Goal: Find specific page/section: Find specific page/section

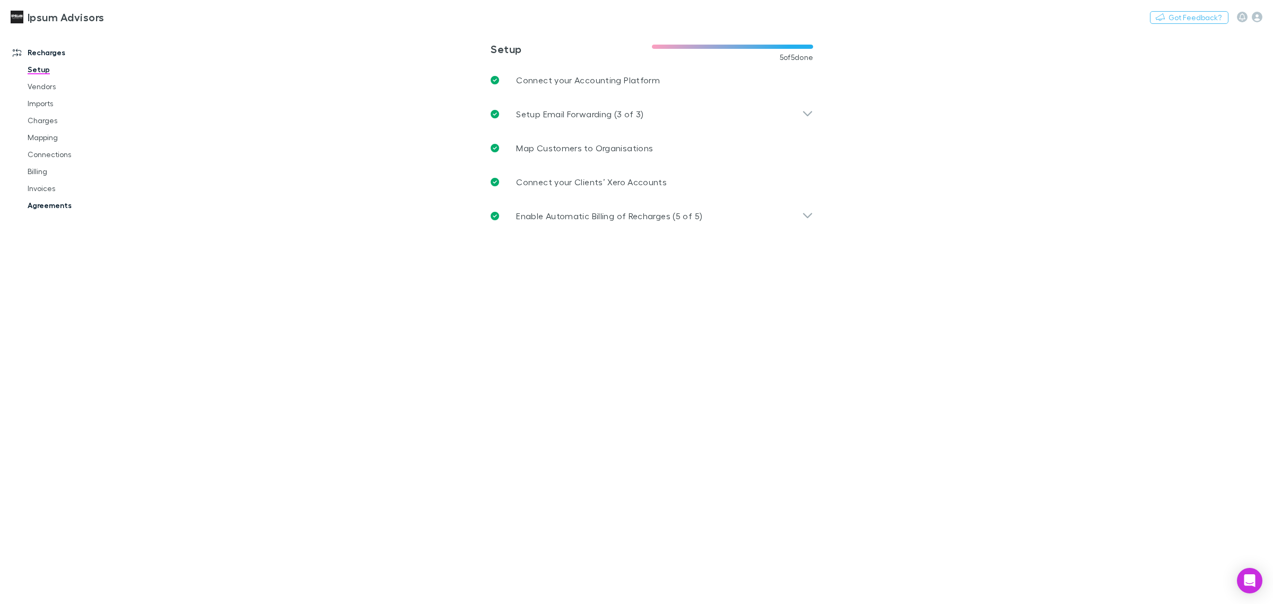
click at [60, 206] on link "Agreements" at bounding box center [83, 205] width 133 height 17
